Goal: Task Accomplishment & Management: Manage account settings

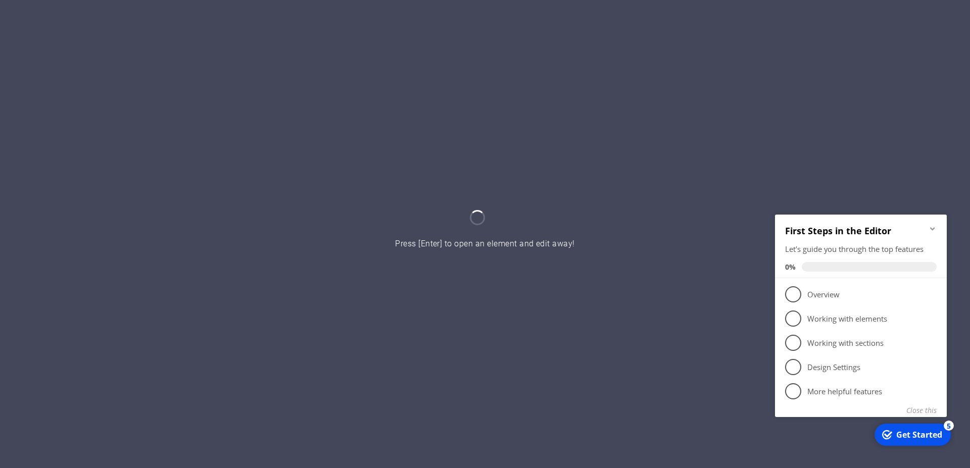
click at [931, 229] on icon "Minimize checklist" at bounding box center [933, 228] width 8 height 8
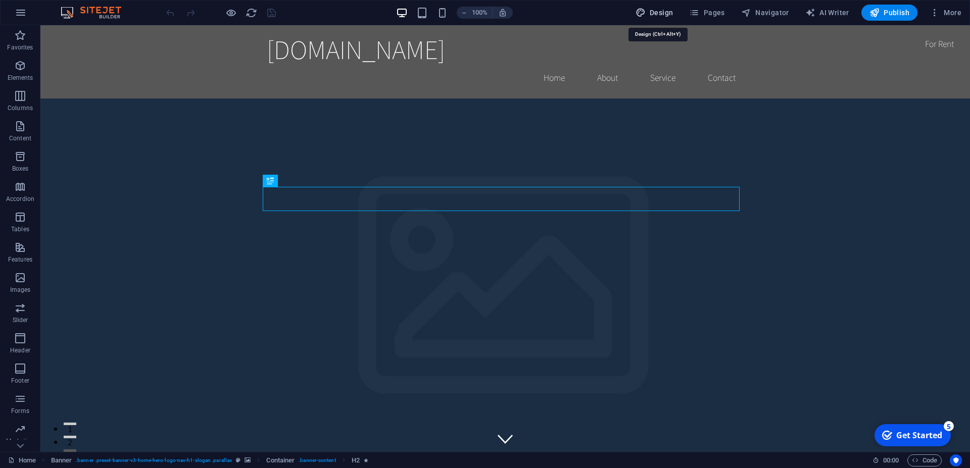
click at [662, 8] on span "Design" at bounding box center [655, 13] width 38 height 10
select select "rem"
select select "200"
select select "px"
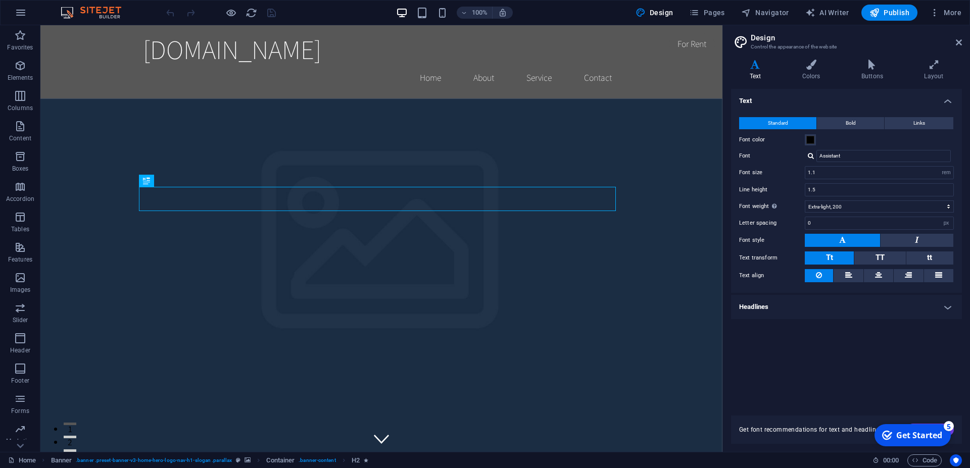
click at [955, 43] on header "Design Control the appearance of the website" at bounding box center [847, 38] width 229 height 26
click at [959, 46] on link at bounding box center [959, 42] width 6 height 9
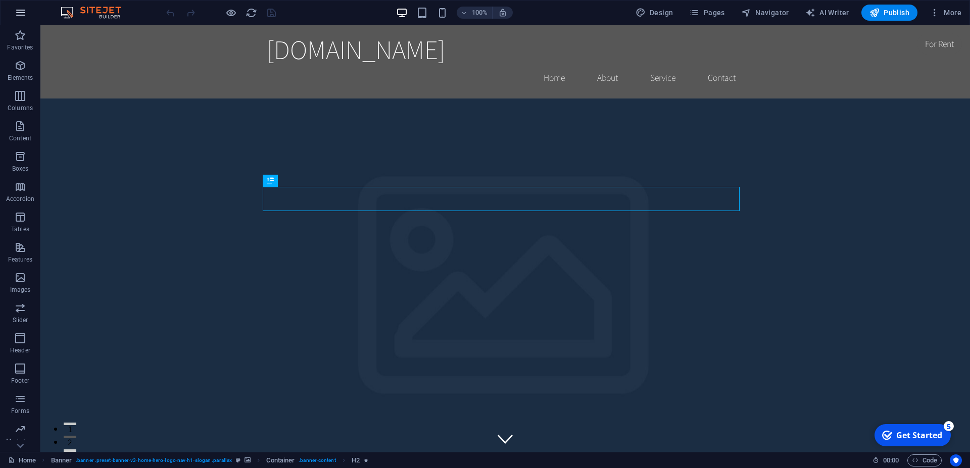
click at [19, 16] on icon "button" at bounding box center [21, 13] width 12 height 12
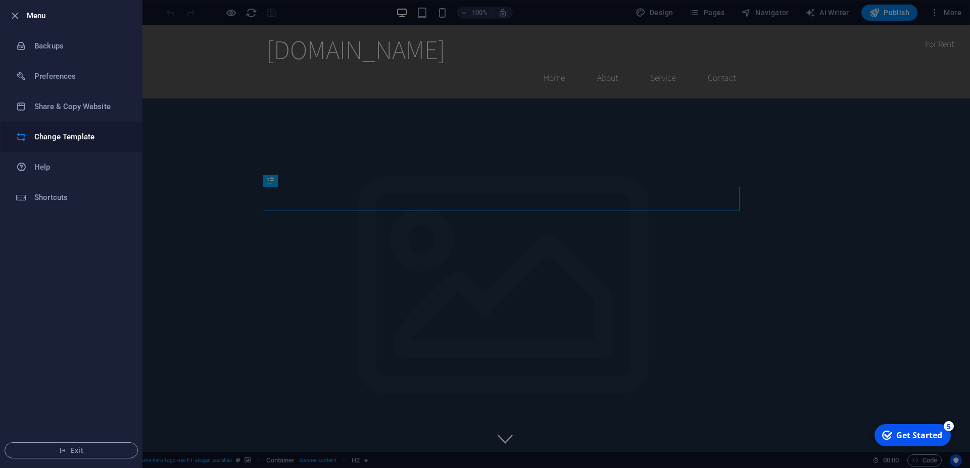
click at [60, 133] on h6 "Change Template" at bounding box center [80, 137] width 93 height 12
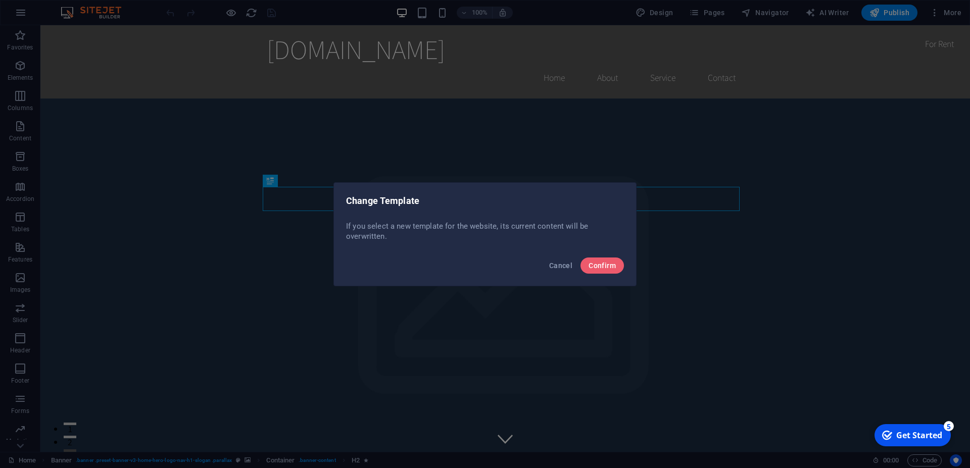
click at [628, 270] on div "Cancel Confirm" at bounding box center [485, 269] width 302 height 34
click at [607, 267] on span "Confirm" at bounding box center [602, 266] width 27 height 8
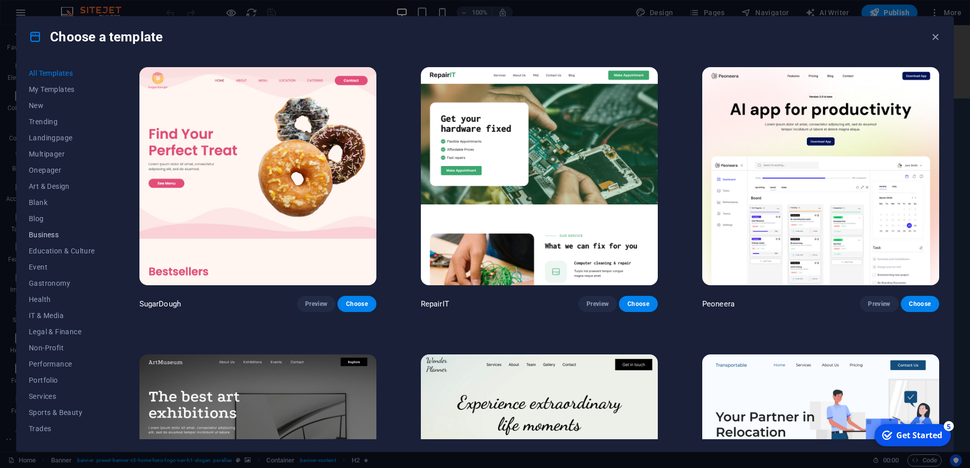
click at [53, 235] on span "Business" at bounding box center [62, 235] width 66 height 8
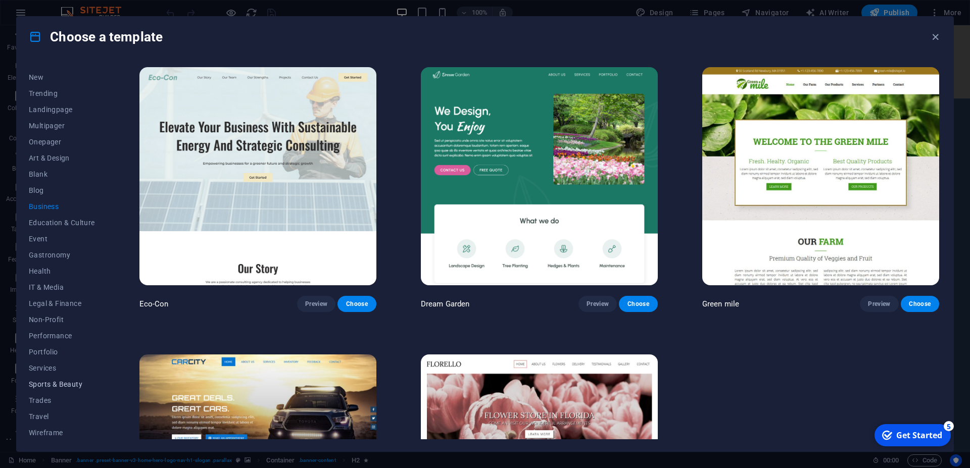
scroll to position [30, 0]
click at [51, 367] on span "Services" at bounding box center [62, 367] width 66 height 8
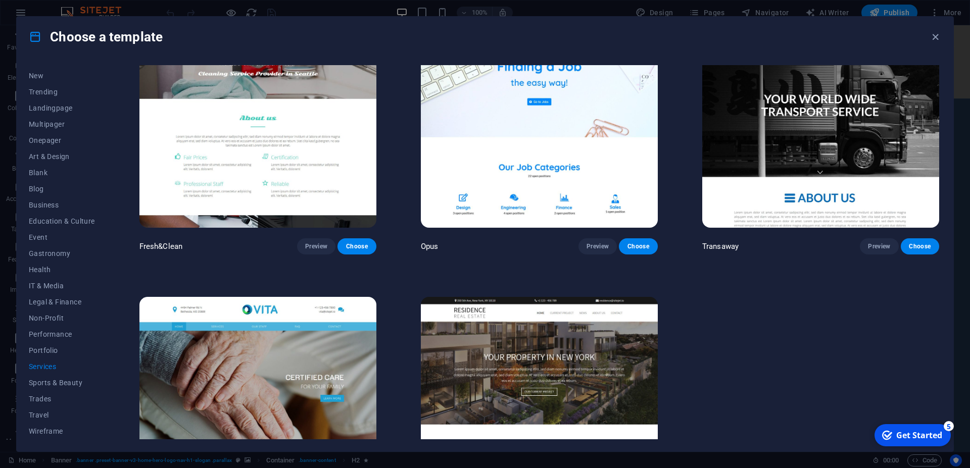
scroll to position [1501, 0]
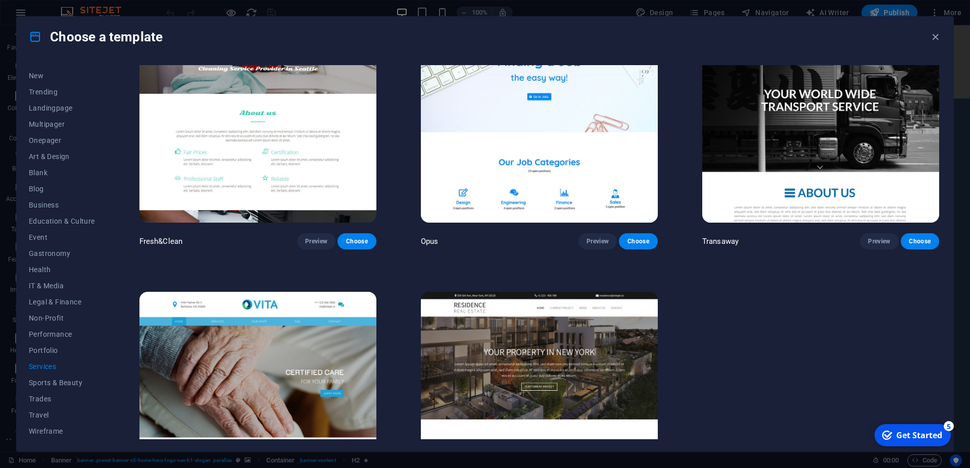
click at [272, 148] on img at bounding box center [257, 114] width 237 height 218
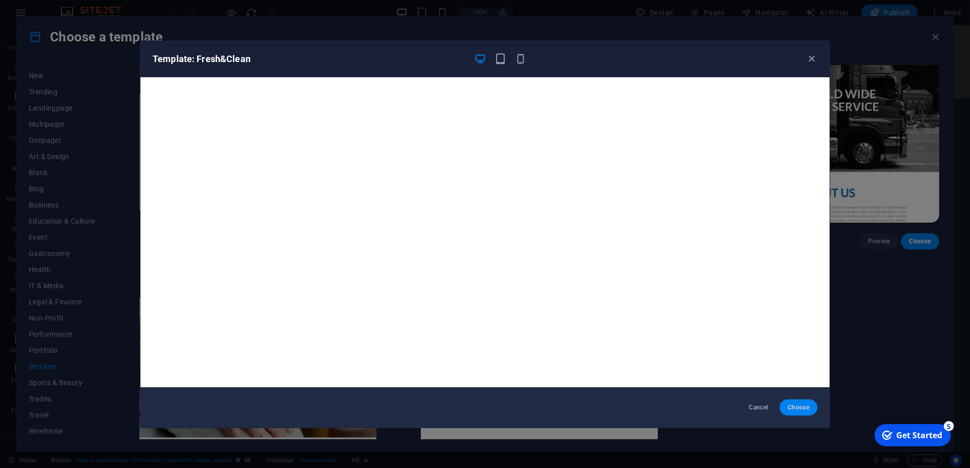
click at [796, 405] on span "Choose" at bounding box center [799, 408] width 22 height 8
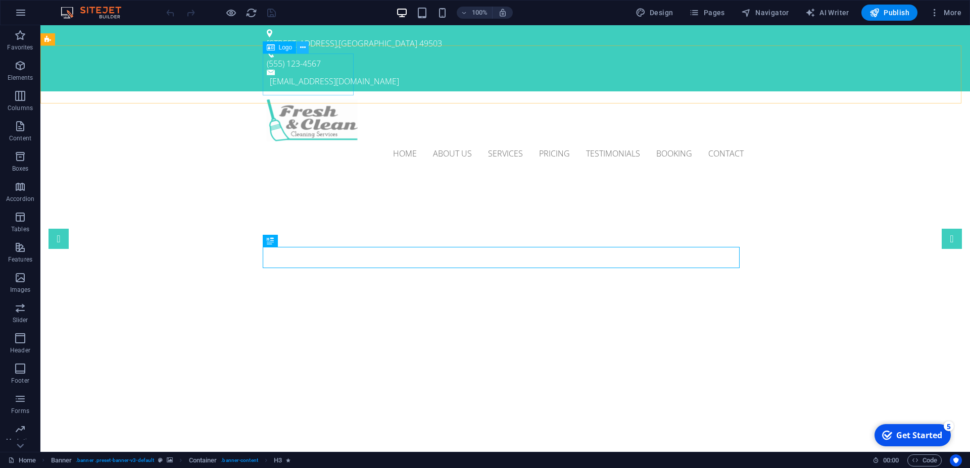
click at [302, 45] on icon at bounding box center [303, 47] width 6 height 11
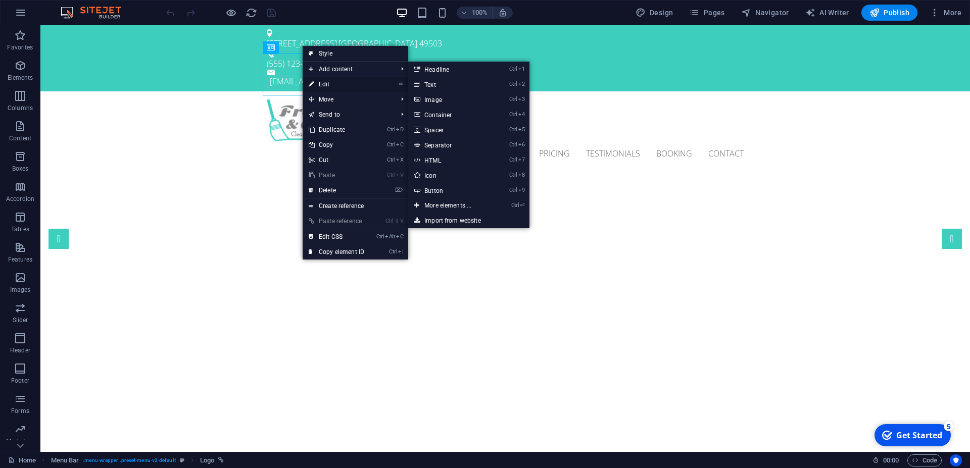
click at [330, 78] on link "⏎ Edit" at bounding box center [337, 84] width 68 height 15
select select "px"
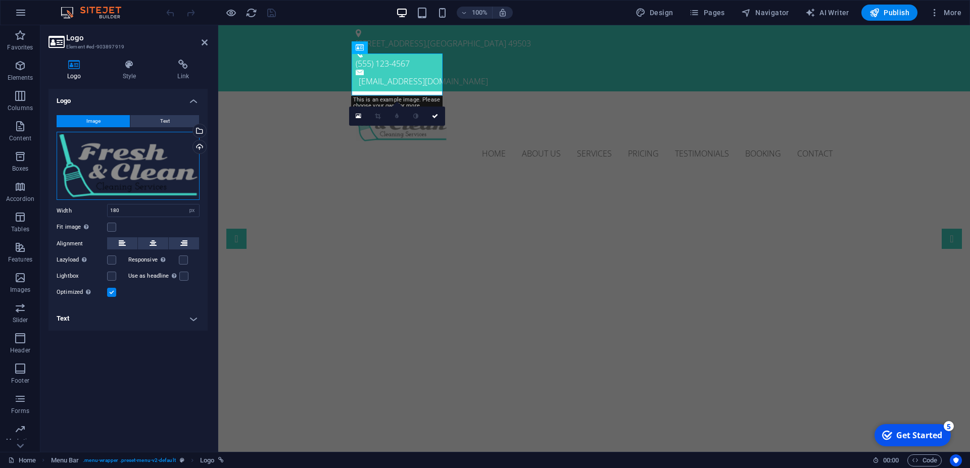
click at [134, 166] on div "Drag files here, click to choose files or select files from Files or our free s…" at bounding box center [128, 166] width 143 height 69
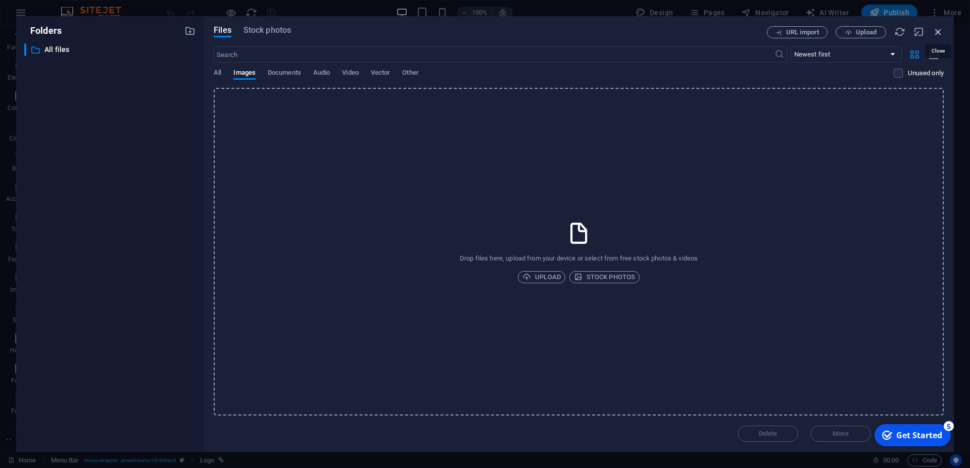
click at [935, 29] on icon "button" at bounding box center [938, 31] width 11 height 11
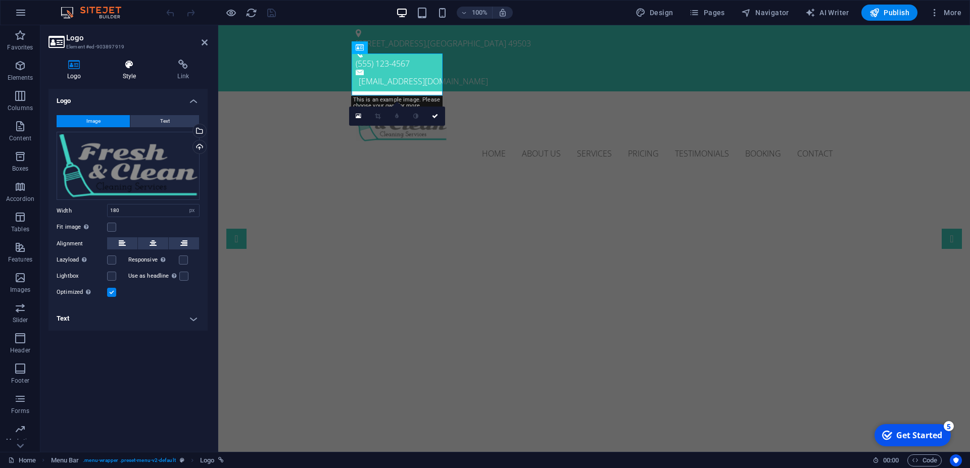
click at [125, 76] on h4 "Style" at bounding box center [131, 70] width 55 height 21
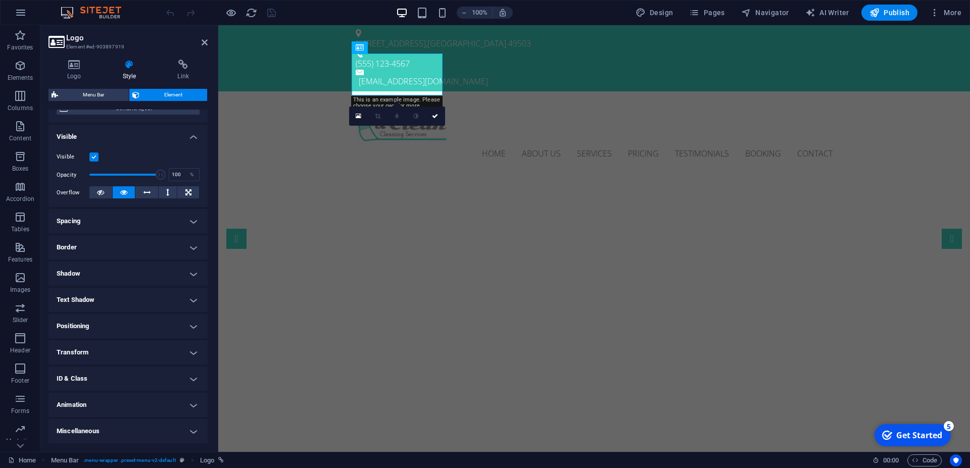
scroll to position [101, 0]
click at [103, 351] on h4 "Transform" at bounding box center [128, 353] width 159 height 24
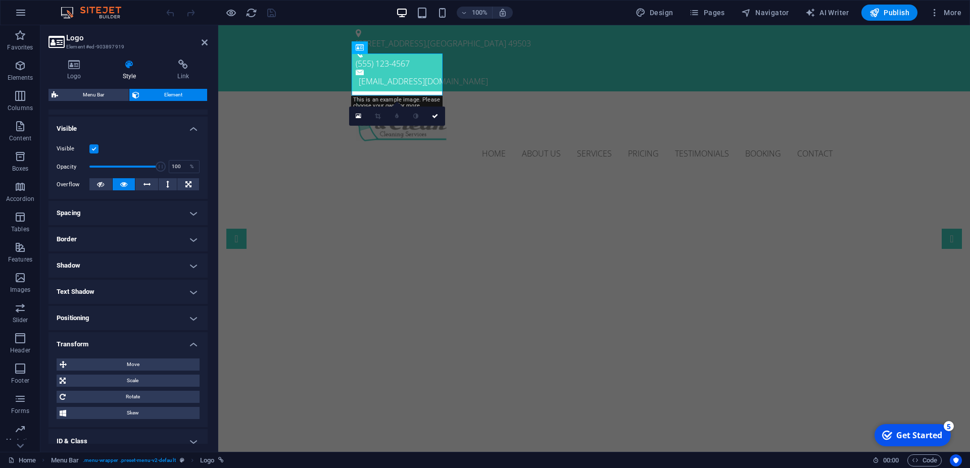
click at [103, 351] on h4 "Transform" at bounding box center [128, 341] width 159 height 18
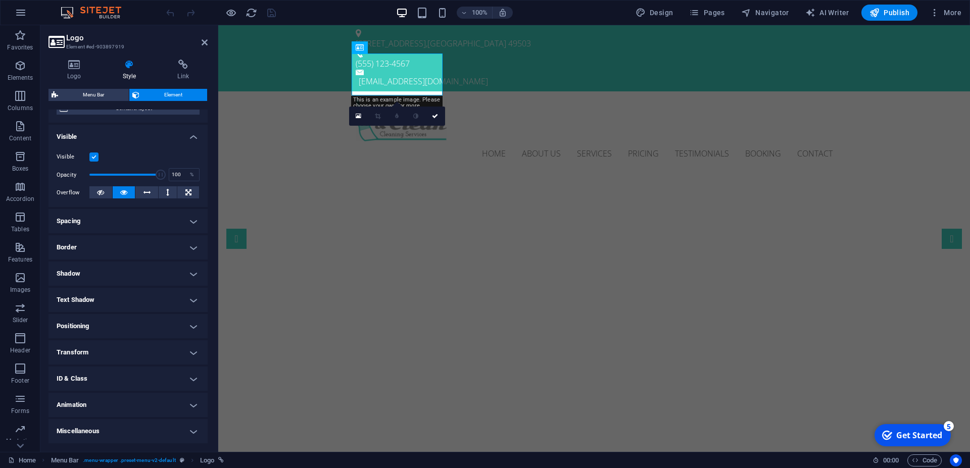
click at [93, 244] on h4 "Border" at bounding box center [128, 247] width 159 height 24
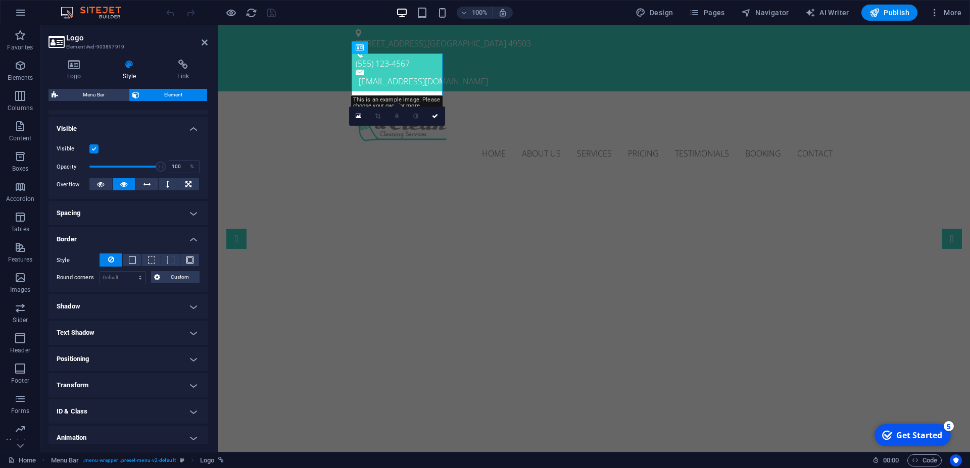
click at [92, 244] on h4 "Border" at bounding box center [128, 236] width 159 height 18
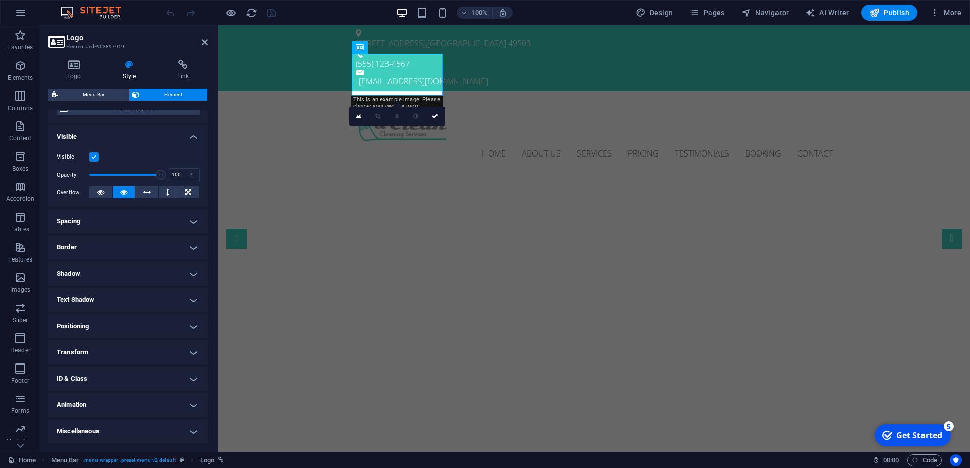
click at [90, 228] on h4 "Spacing" at bounding box center [128, 221] width 159 height 24
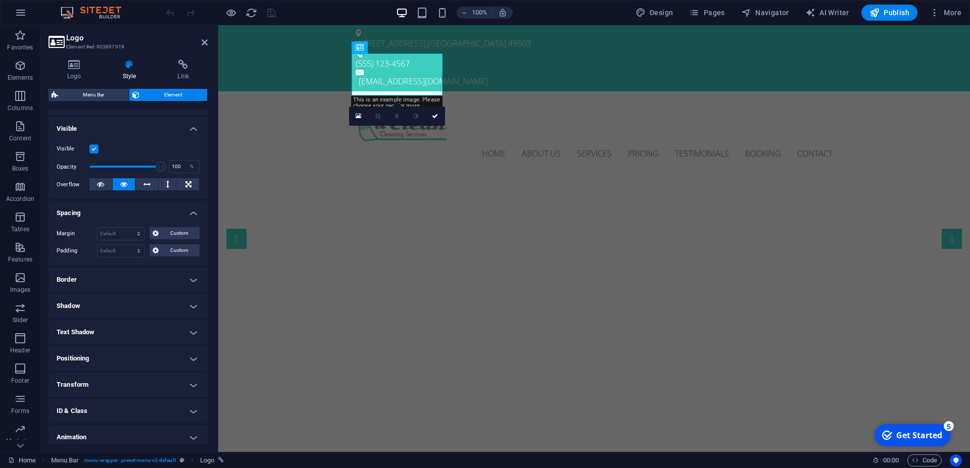
click at [89, 219] on h4 "Spacing" at bounding box center [128, 210] width 159 height 18
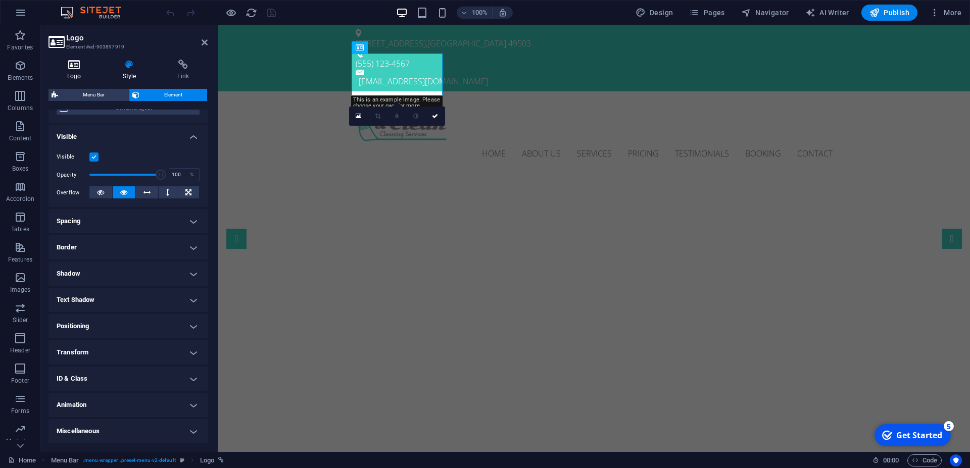
click at [73, 62] on icon at bounding box center [75, 65] width 52 height 10
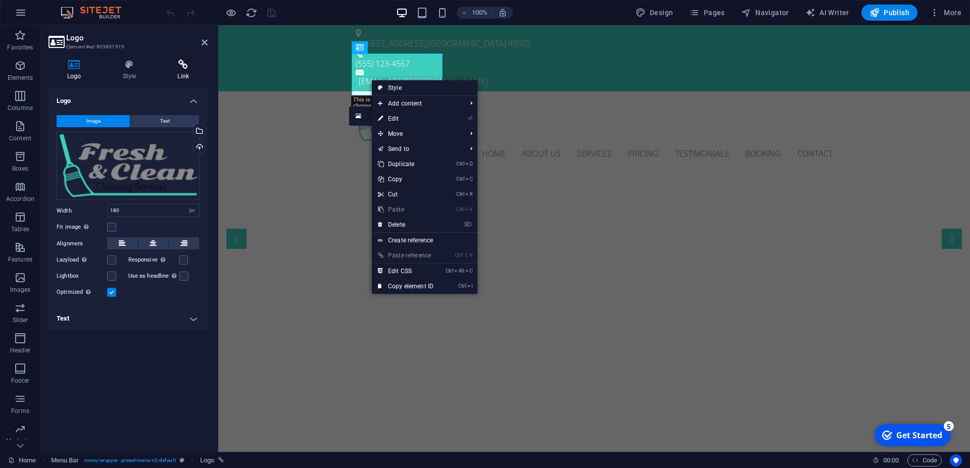
click at [180, 72] on h4 "Link" at bounding box center [183, 70] width 49 height 21
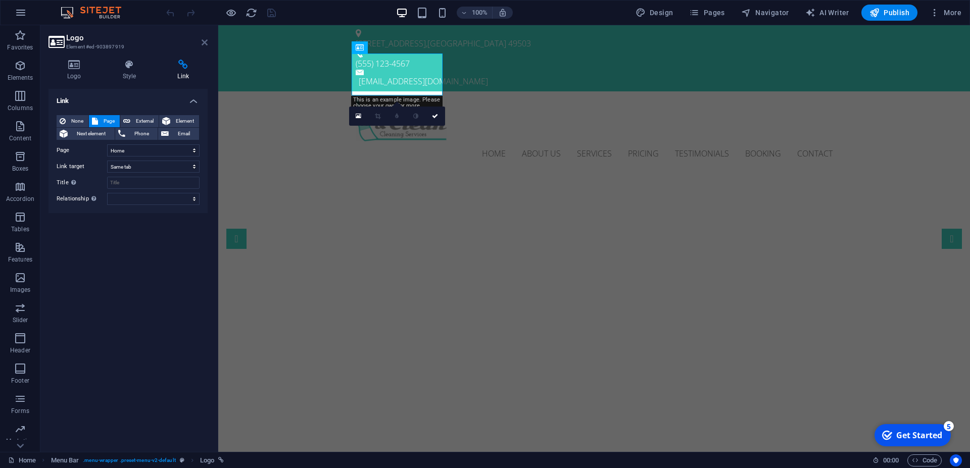
click at [202, 41] on icon at bounding box center [205, 42] width 6 height 8
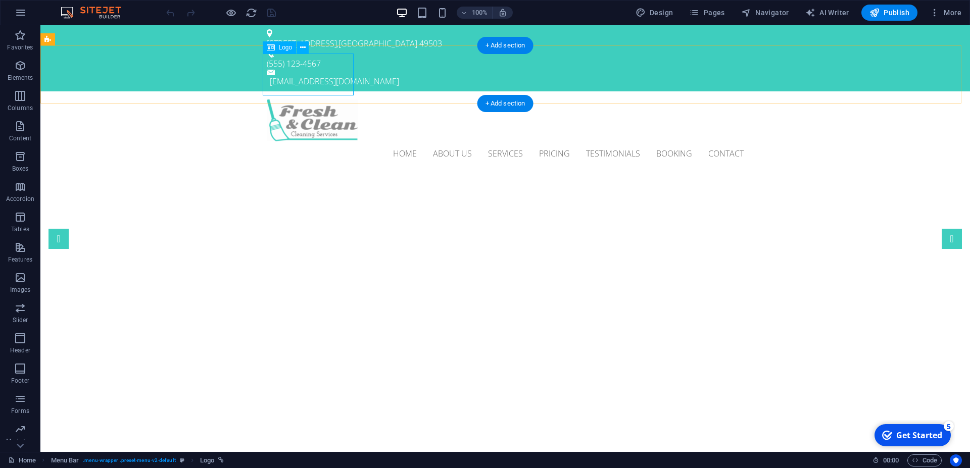
click at [287, 100] on div at bounding box center [505, 121] width 477 height 42
select select "px"
select select
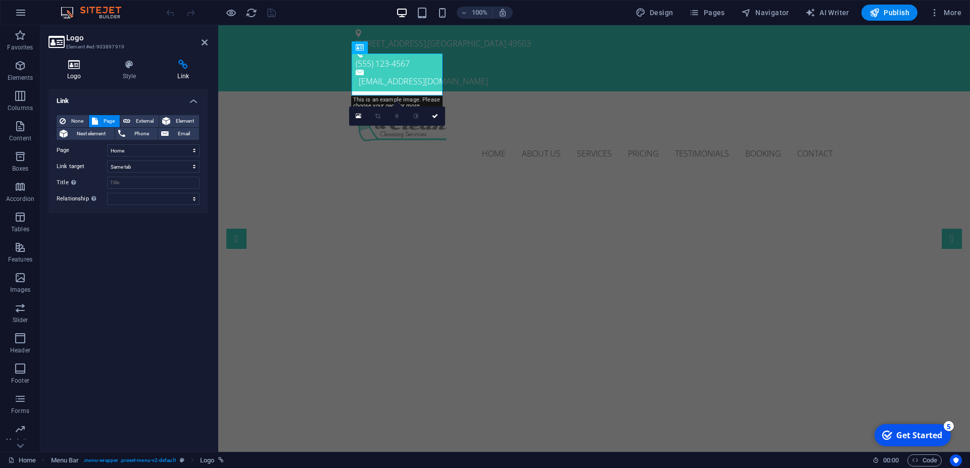
click at [84, 72] on h4 "Logo" at bounding box center [77, 70] width 56 height 21
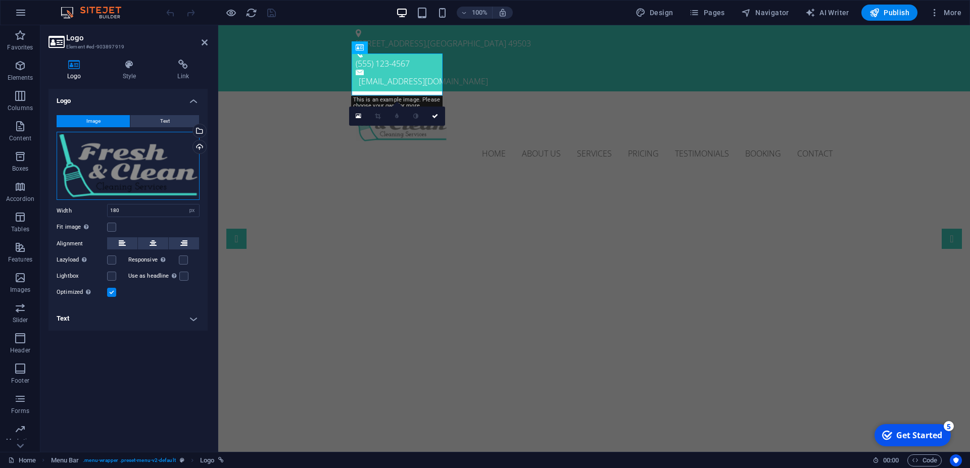
click at [116, 179] on div "Drag files here, click to choose files or select files from Files or our free s…" at bounding box center [128, 166] width 143 height 69
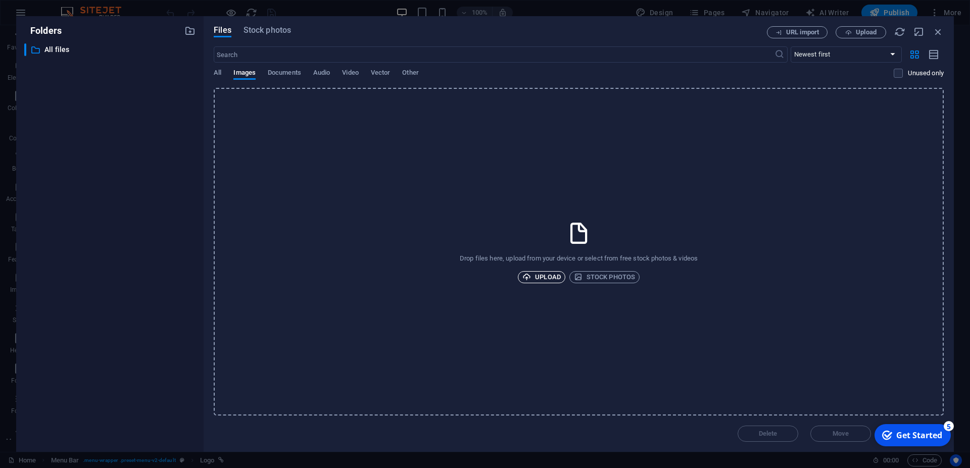
click at [536, 279] on span "Upload" at bounding box center [541, 277] width 38 height 12
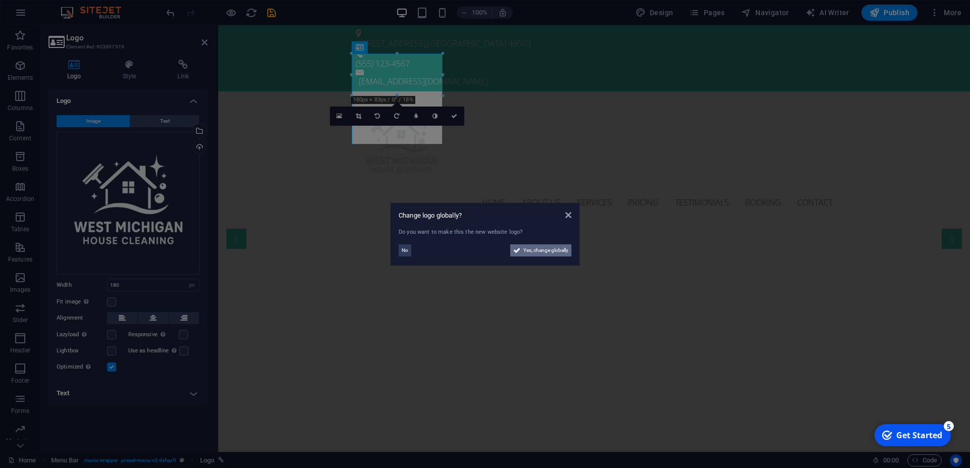
click at [547, 255] on span "Yes, change globally" at bounding box center [545, 251] width 45 height 12
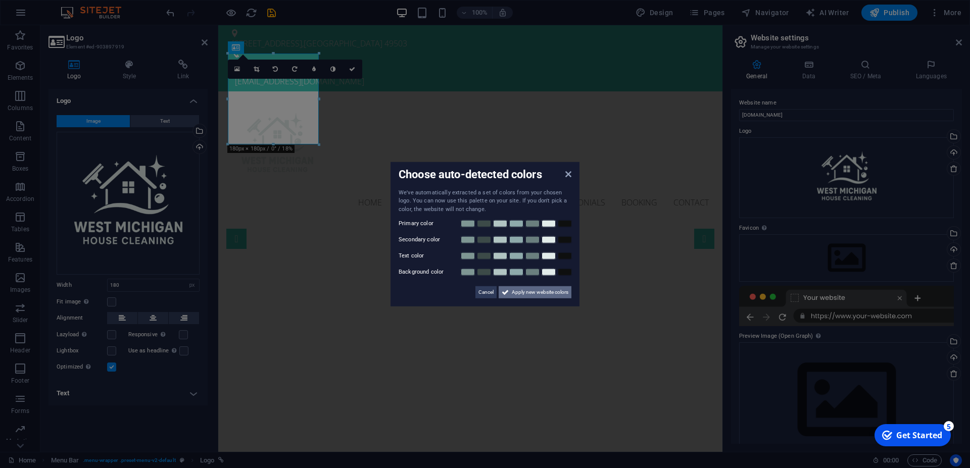
click at [547, 295] on span "Apply new website colors" at bounding box center [540, 292] width 57 height 12
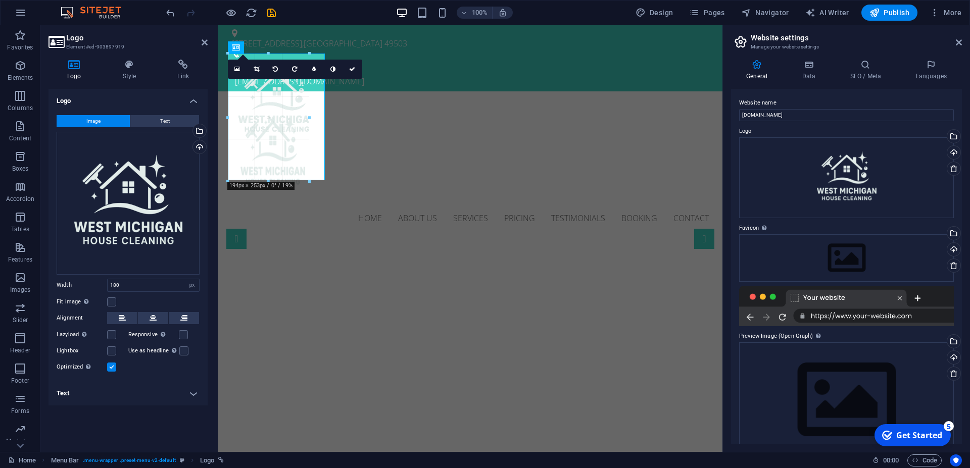
drag, startPoint x: 271, startPoint y: 143, endPoint x: 300, endPoint y: 159, distance: 32.3
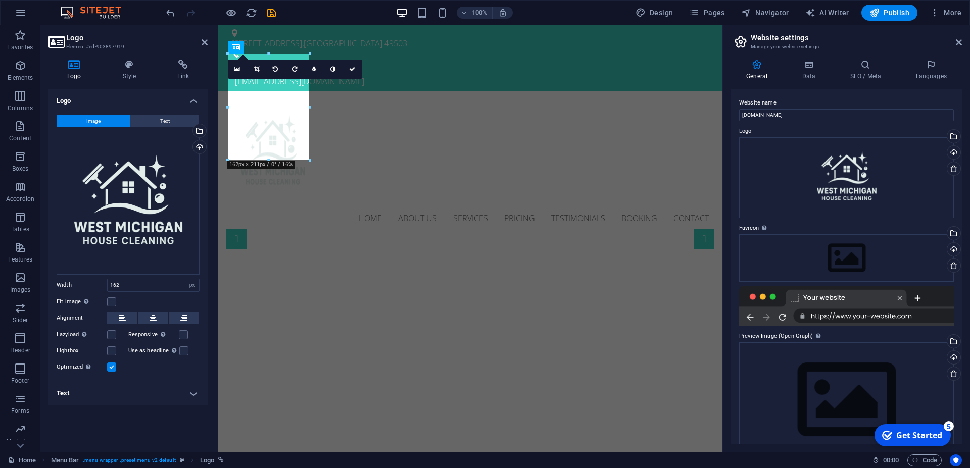
type input "162"
click at [117, 203] on div "Drag files here, click to choose files or select files from Files or our free s…" at bounding box center [128, 203] width 143 height 143
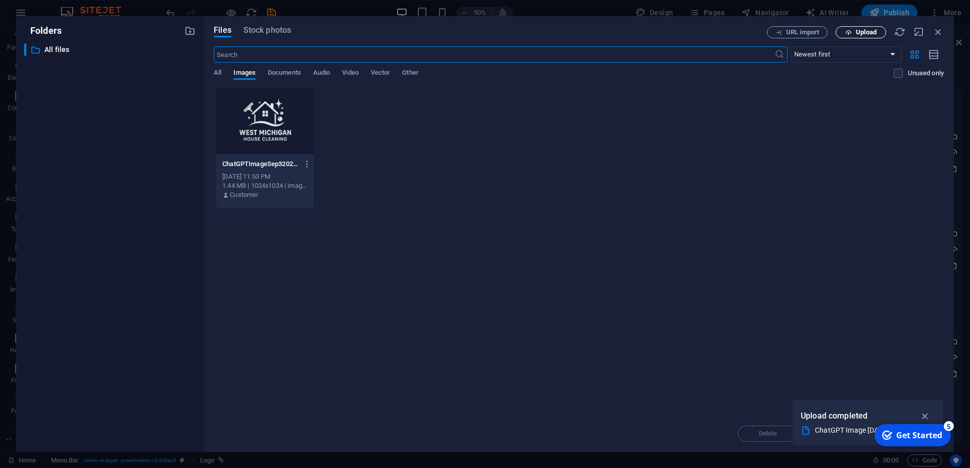
click at [879, 37] on button "Upload" at bounding box center [861, 32] width 51 height 12
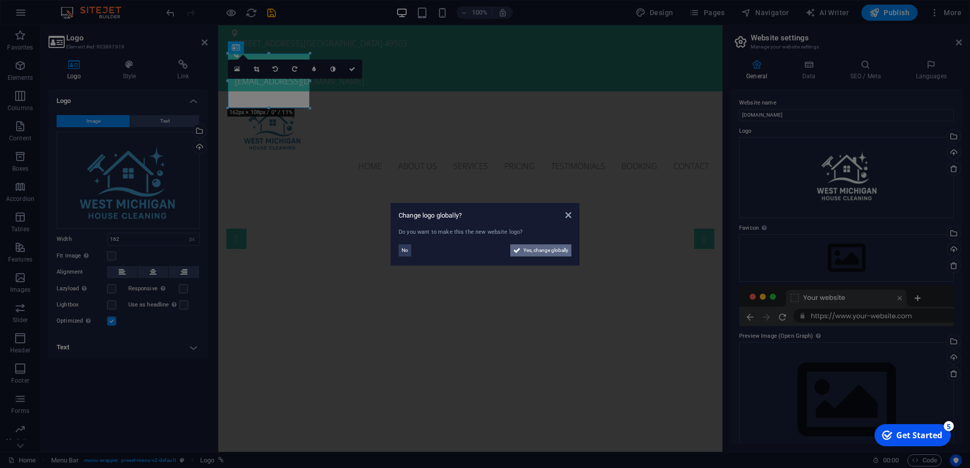
click at [531, 255] on span "Yes, change globally" at bounding box center [545, 251] width 45 height 12
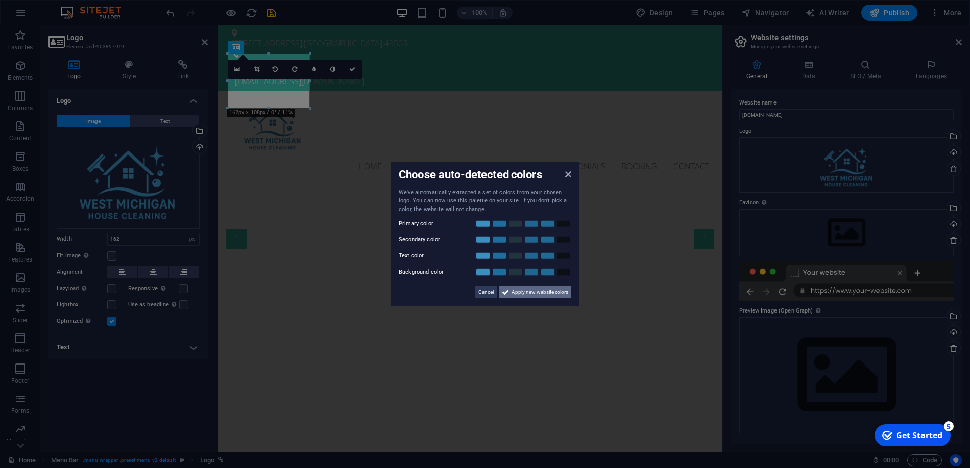
click at [536, 290] on span "Apply new website colors" at bounding box center [540, 292] width 57 height 12
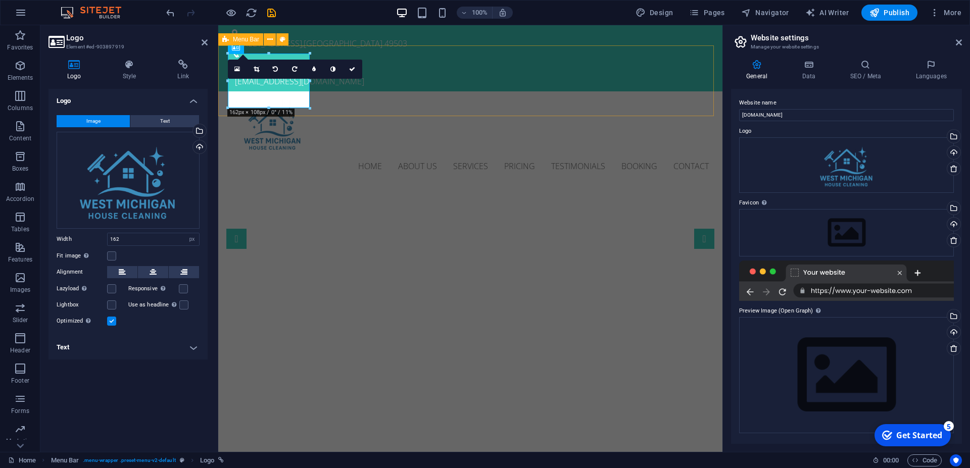
click at [404, 100] on div "Home About us Services Pricing Testimonials Booking Contact" at bounding box center [470, 138] width 504 height 95
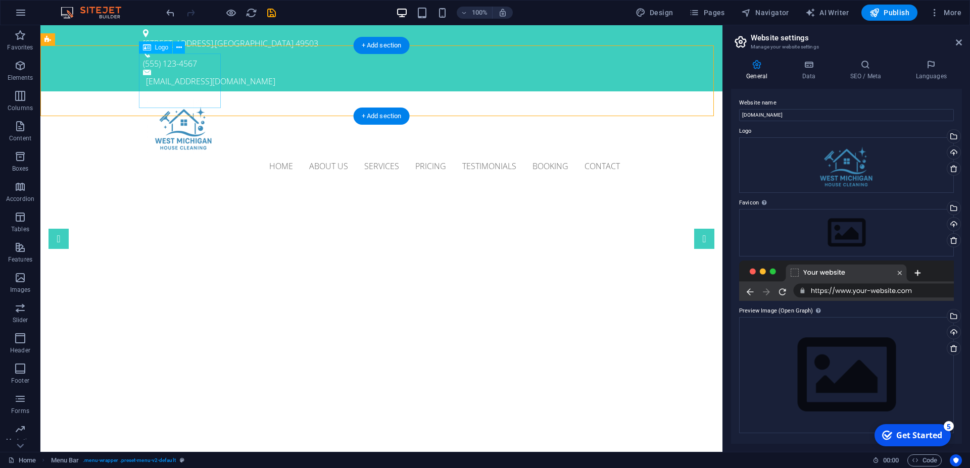
click at [197, 100] on div at bounding box center [381, 127] width 477 height 55
click at [179, 100] on div at bounding box center [381, 127] width 477 height 55
select select "px"
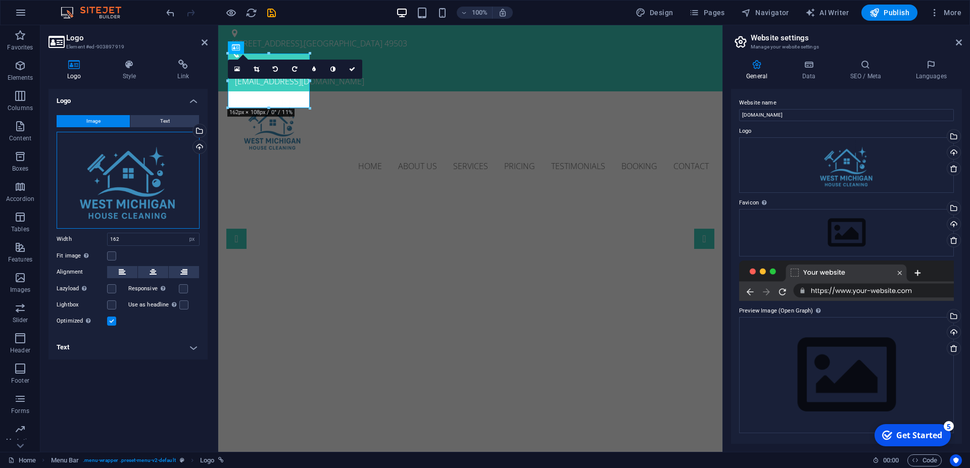
click at [127, 153] on div "Drag files here, click to choose files or select files from Files or our free s…" at bounding box center [128, 180] width 143 height 97
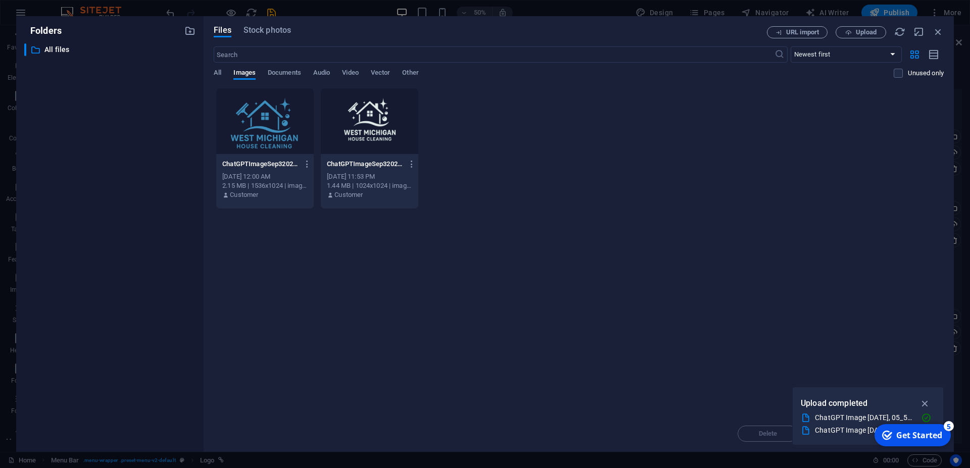
click at [856, 26] on div "Files Stock photos URL import Upload ​ Newest first Oldest first Name (A-Z) Nam…" at bounding box center [579, 234] width 750 height 436
click at [861, 33] on span "Upload" at bounding box center [866, 32] width 21 height 6
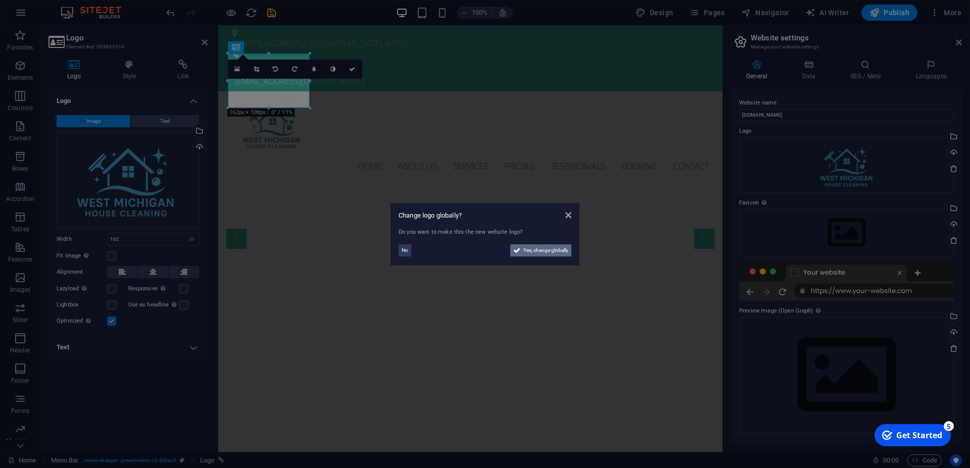
click at [527, 247] on span "Yes, change globally" at bounding box center [545, 251] width 45 height 12
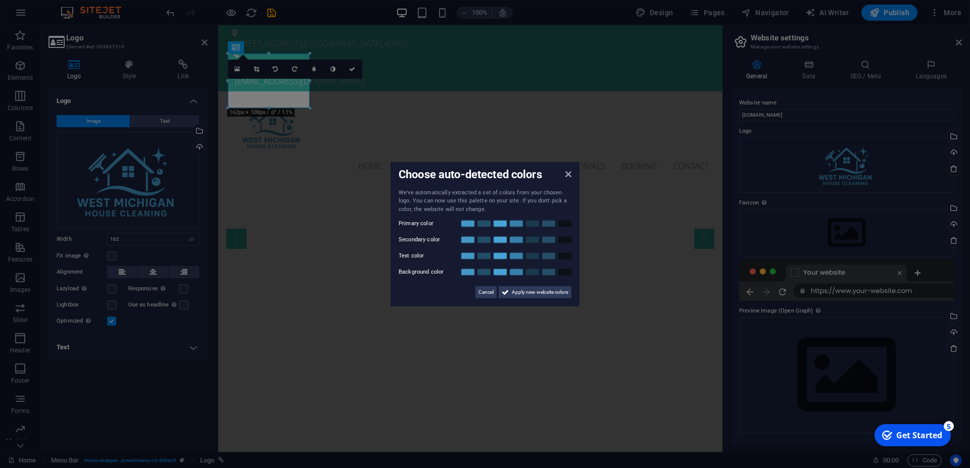
click at [476, 101] on aside "Choose auto-detected colors We've automatically extracted a set of colors from …" at bounding box center [485, 234] width 970 height 468
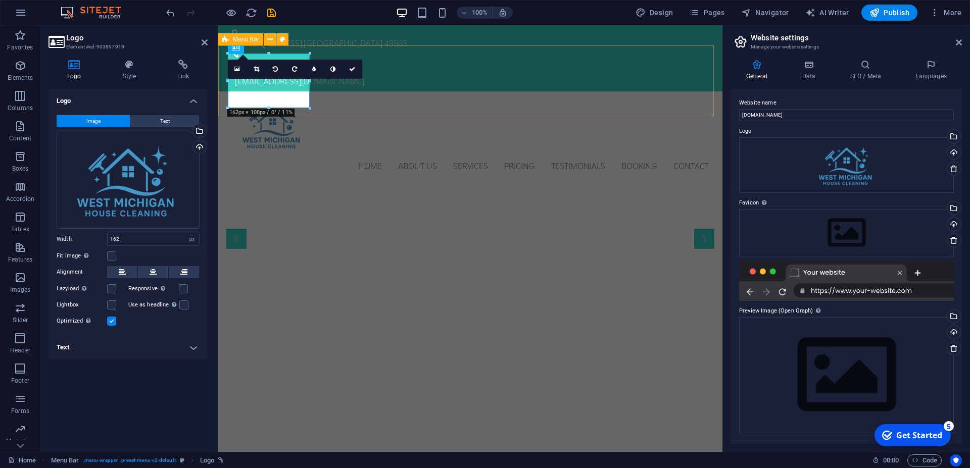
click at [476, 101] on div "Home About us Services Pricing Testimonials Booking Contact" at bounding box center [470, 138] width 504 height 95
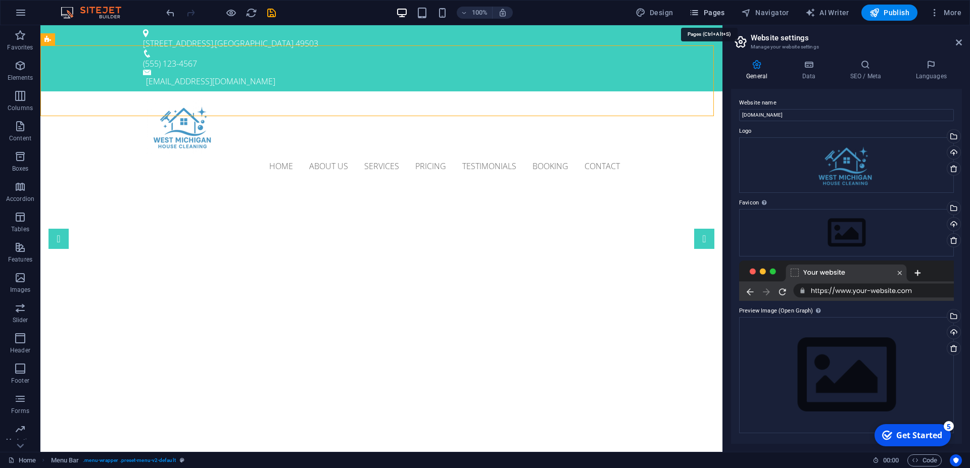
click at [711, 11] on span "Pages" at bounding box center [706, 13] width 35 height 10
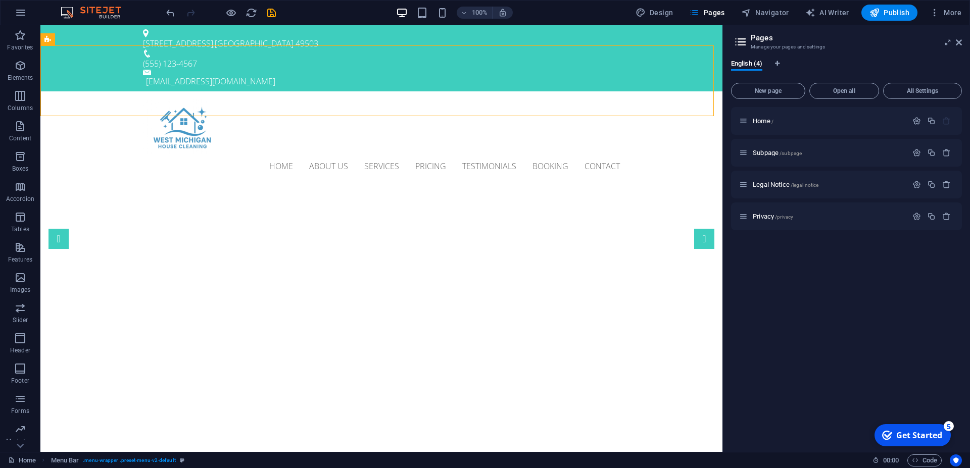
click at [686, 9] on div "Design Pages Navigator AI Writer Publish More" at bounding box center [799, 13] width 334 height 16
click at [667, 13] on span "Design" at bounding box center [655, 13] width 38 height 10
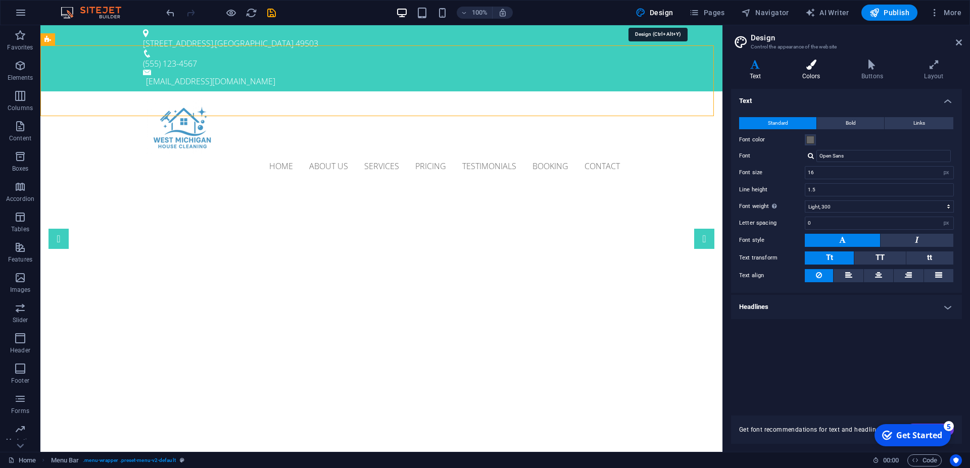
click at [821, 75] on h4 "Colors" at bounding box center [813, 70] width 59 height 21
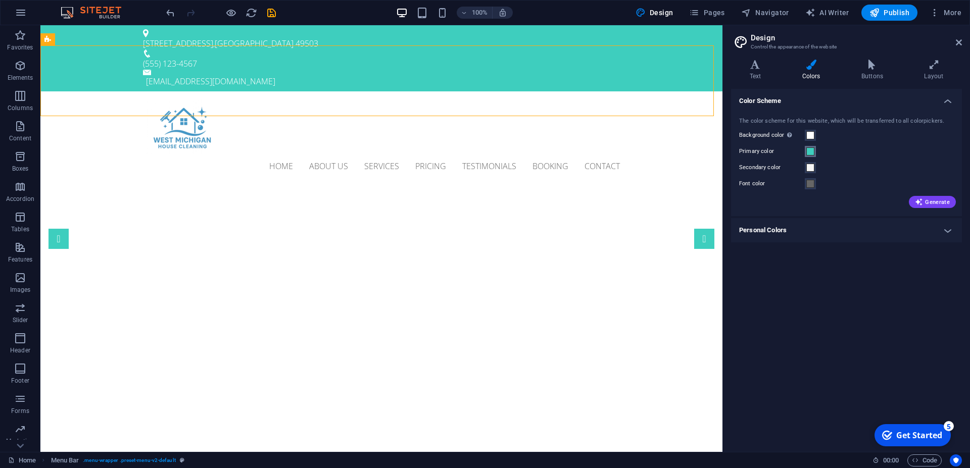
click at [805, 149] on button "Primary color" at bounding box center [810, 151] width 11 height 11
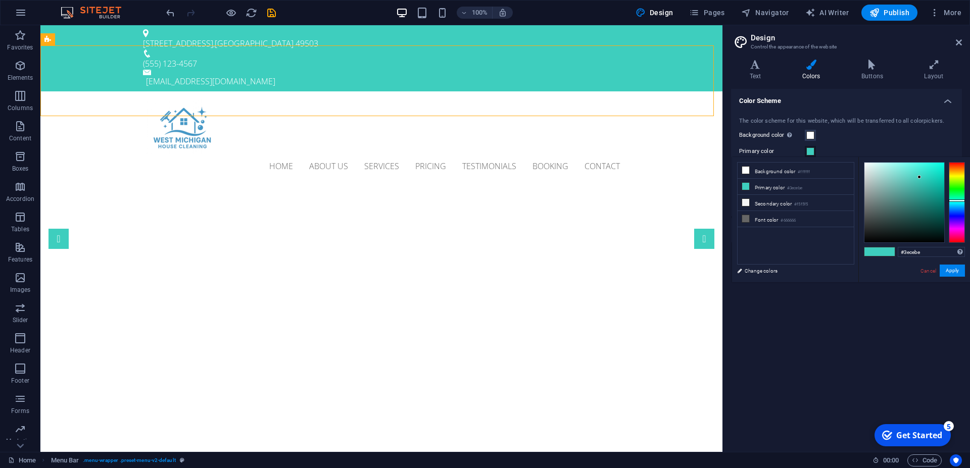
click at [805, 150] on button "Primary color" at bounding box center [810, 151] width 11 height 11
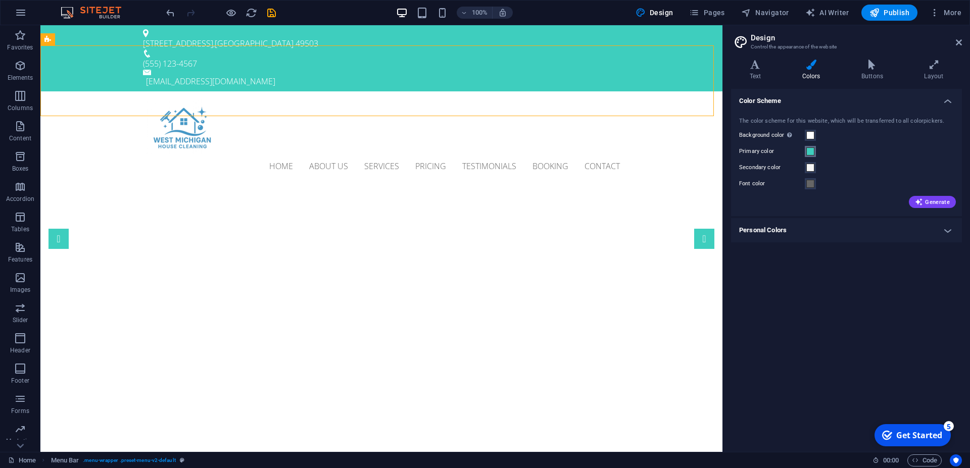
click at [808, 150] on span at bounding box center [810, 152] width 8 height 8
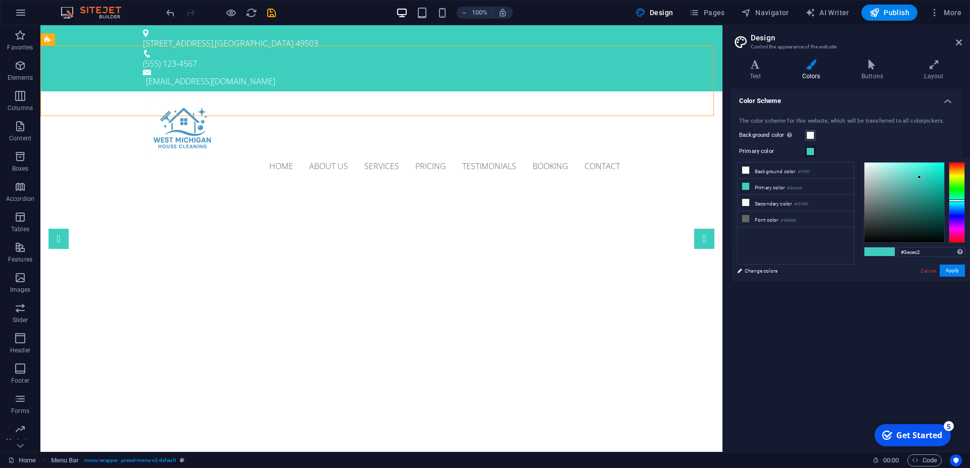
click at [960, 201] on div at bounding box center [957, 201] width 16 height 3
drag, startPoint x: 960, startPoint y: 201, endPoint x: 957, endPoint y: 207, distance: 6.8
click at [957, 207] on div at bounding box center [957, 207] width 16 height 3
drag, startPoint x: 931, startPoint y: 178, endPoint x: 922, endPoint y: 176, distance: 9.3
click at [921, 174] on div at bounding box center [904, 203] width 80 height 80
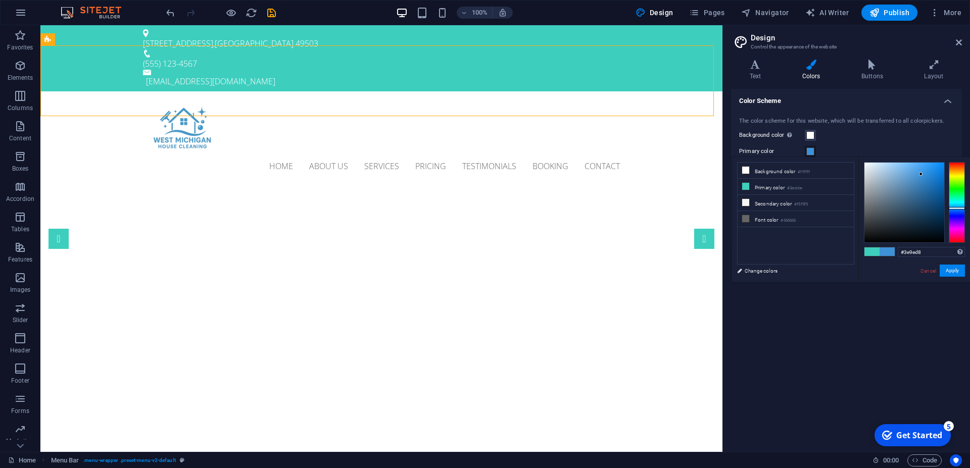
type input "#3ea4d8"
click at [955, 207] on div at bounding box center [957, 202] width 16 height 81
click at [954, 269] on button "Apply" at bounding box center [952, 271] width 25 height 12
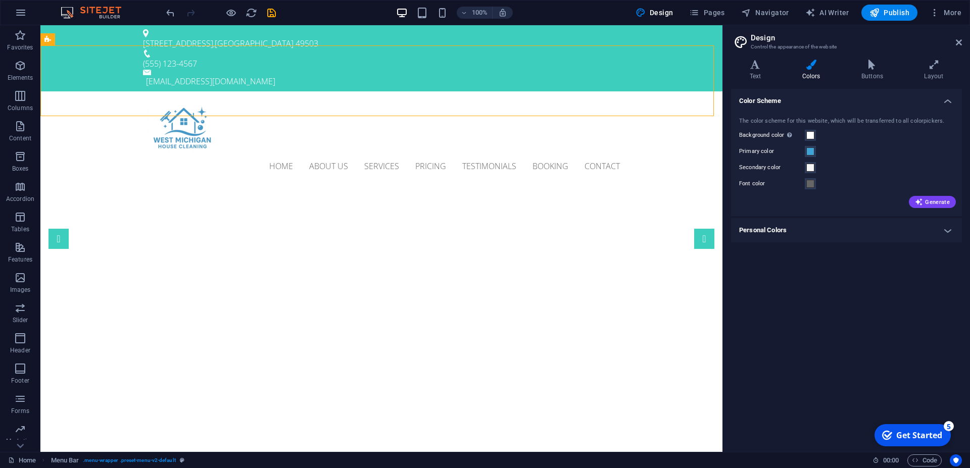
click at [835, 229] on h4 "Personal Colors" at bounding box center [846, 230] width 231 height 24
click at [835, 229] on h4 "Personal Colors" at bounding box center [846, 227] width 231 height 18
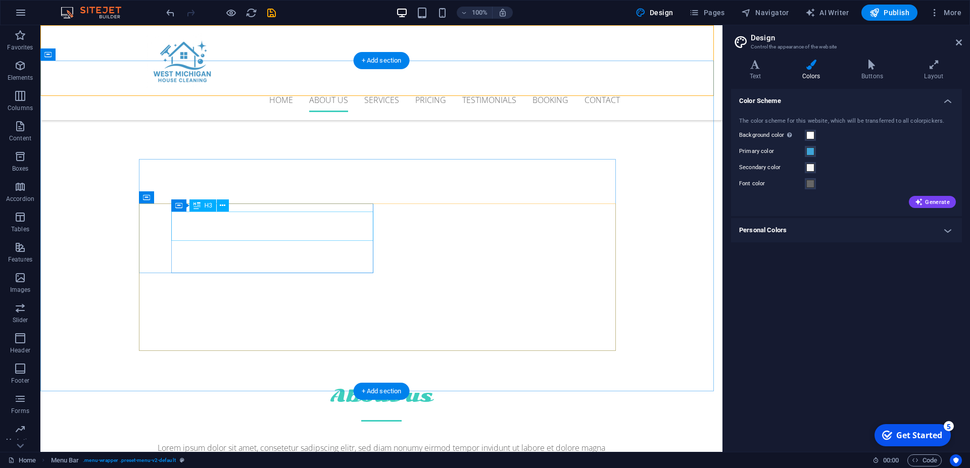
scroll to position [0, 0]
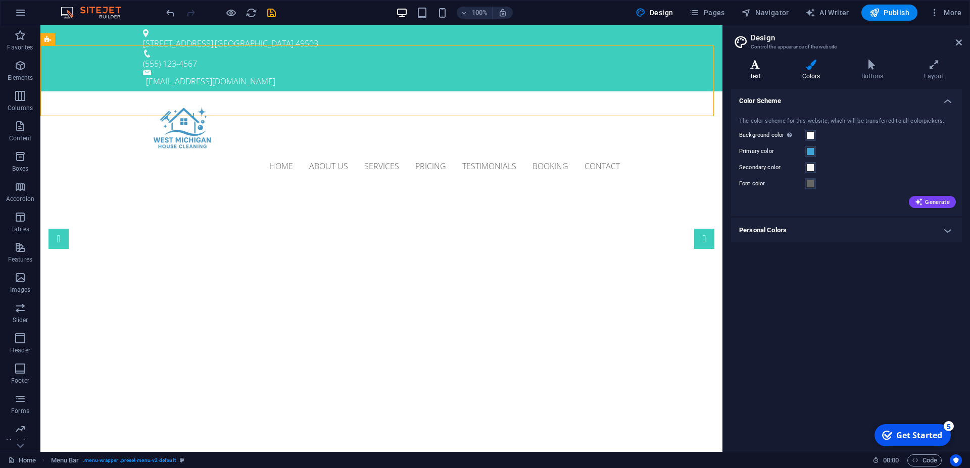
click at [757, 65] on icon at bounding box center [755, 65] width 49 height 10
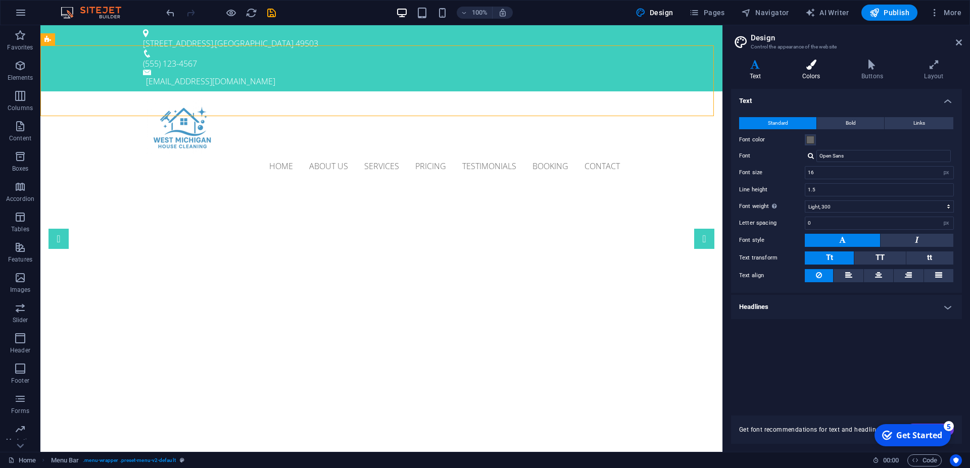
click at [820, 71] on h4 "Colors" at bounding box center [813, 70] width 59 height 21
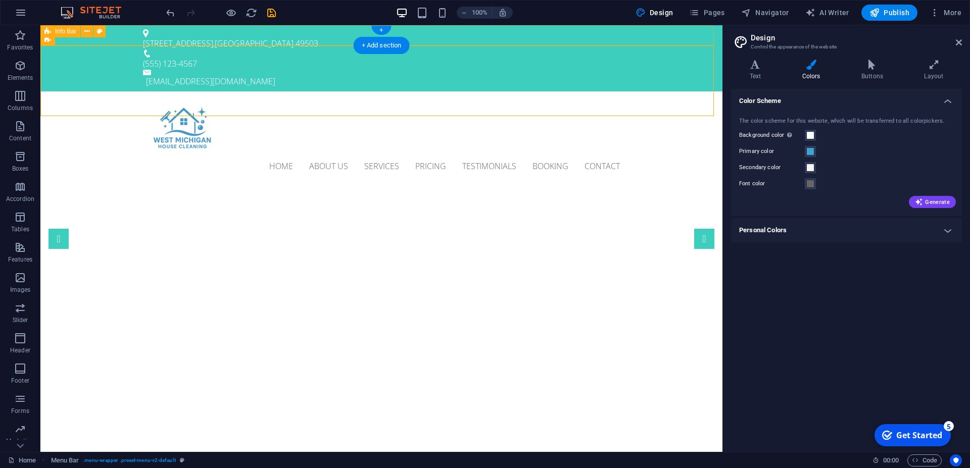
click at [107, 40] on div "[STREET_ADDRESS] (555) 123-4567 [EMAIL_ADDRESS][DOMAIN_NAME]" at bounding box center [381, 58] width 682 height 66
